Goal: Task Accomplishment & Management: Manage account settings

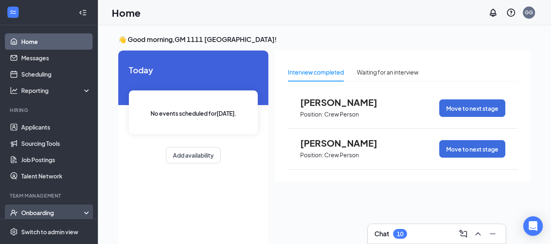
click at [58, 210] on div "Onboarding" at bounding box center [52, 213] width 63 height 8
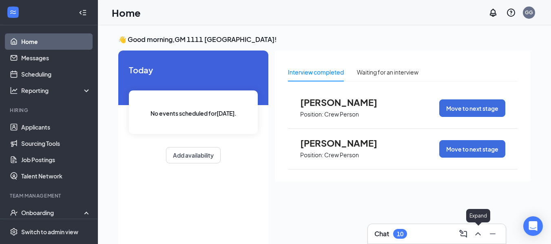
click at [477, 234] on icon "ChevronUp" at bounding box center [477, 233] width 5 height 3
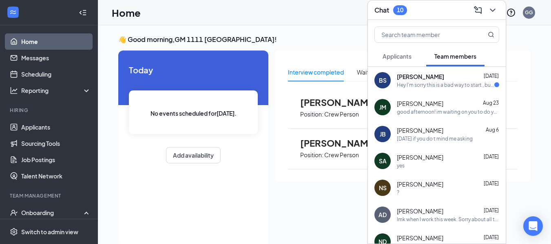
click at [452, 84] on div "Hey I'm sorry this is a bad way to start , but can I start another day, let's s…" at bounding box center [445, 85] width 97 height 7
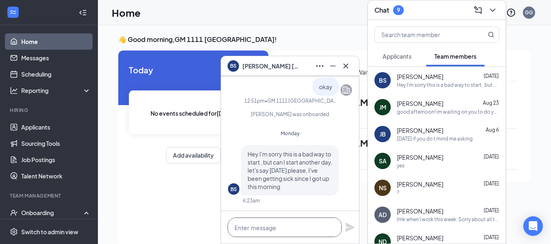
click at [272, 229] on textarea at bounding box center [285, 228] width 114 height 20
type textarea "yes can you be here [DATE] at 7"
click at [350, 226] on icon "Plane" at bounding box center [349, 227] width 9 height 9
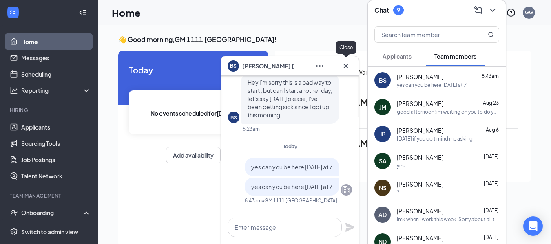
click at [346, 66] on icon "Cross" at bounding box center [346, 66] width 10 height 10
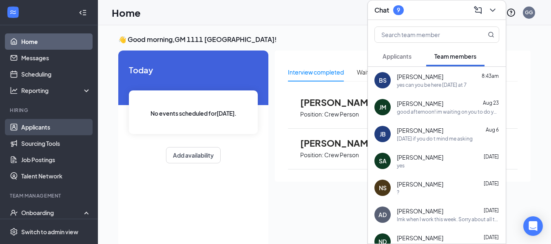
drag, startPoint x: 53, startPoint y: 126, endPoint x: 73, endPoint y: 128, distance: 19.6
click at [53, 126] on link "Applicants" at bounding box center [56, 127] width 70 height 16
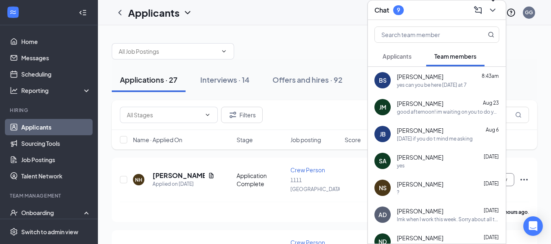
click at [494, 9] on icon "ChevronDown" at bounding box center [493, 10] width 10 height 10
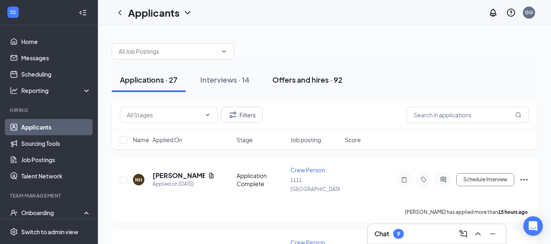
click at [312, 81] on div "Offers and hires · 92" at bounding box center [307, 80] width 70 height 10
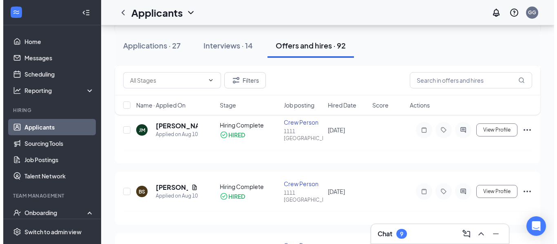
scroll to position [204, 0]
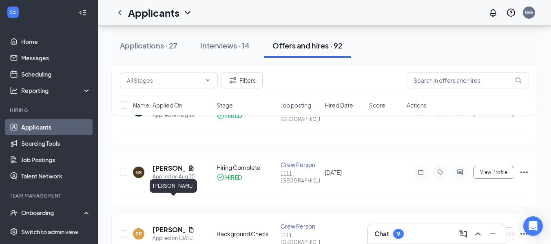
click at [164, 226] on h5 "[PERSON_NAME]" at bounding box center [169, 230] width 32 height 9
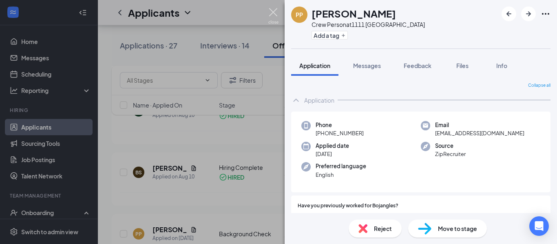
drag, startPoint x: 271, startPoint y: 13, endPoint x: 215, endPoint y: 64, distance: 75.9
click at [271, 13] on img at bounding box center [273, 16] width 10 height 16
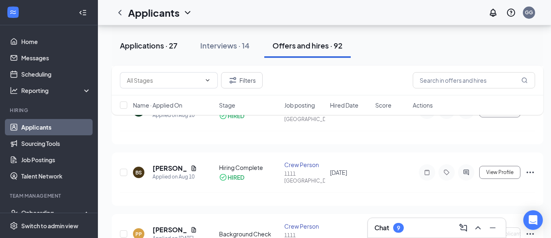
click at [166, 49] on div "Applications · 27" at bounding box center [149, 45] width 58 height 10
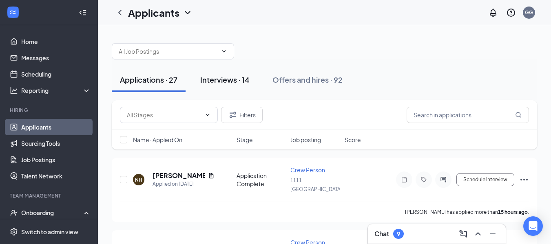
click at [231, 82] on div "Interviews · 14" at bounding box center [224, 80] width 49 height 10
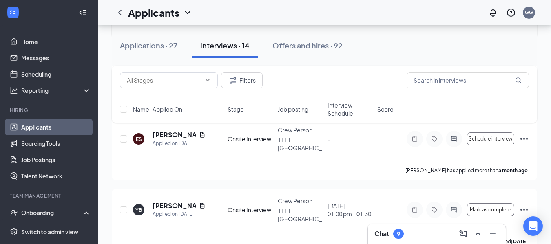
scroll to position [204, 0]
